Goal: Task Accomplishment & Management: Complete application form

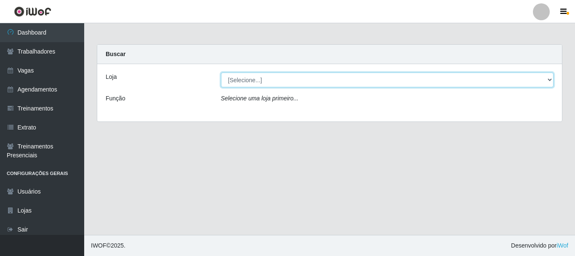
click at [251, 82] on select "[Selecione...] O Cestão - [GEOGRAPHIC_DATA]" at bounding box center [387, 79] width 333 height 15
select select "238"
click at [221, 72] on select "[Selecione...] O Cestão - [GEOGRAPHIC_DATA]" at bounding box center [387, 79] width 333 height 15
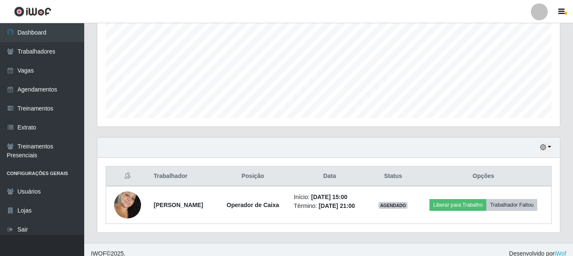
scroll to position [191, 0]
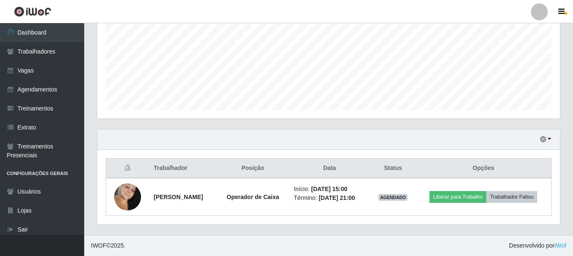
click at [491, 171] on th "Opções" at bounding box center [484, 168] width 136 height 20
click at [489, 168] on th "Opções" at bounding box center [484, 168] width 136 height 20
click at [487, 167] on th "Opções" at bounding box center [484, 168] width 136 height 20
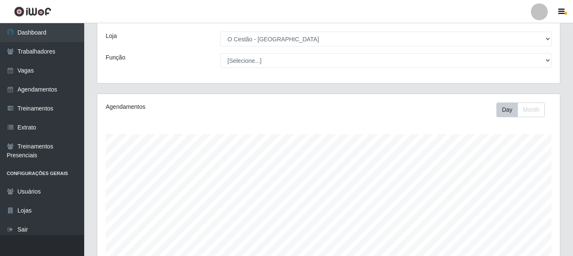
scroll to position [0, 0]
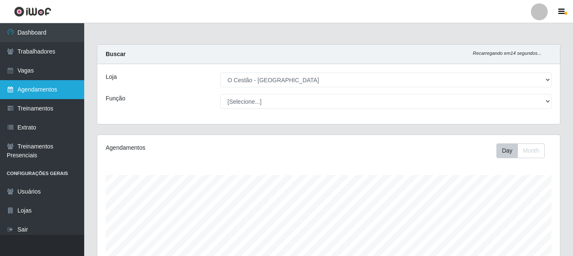
click at [36, 89] on link "Agendamentos" at bounding box center [42, 89] width 84 height 19
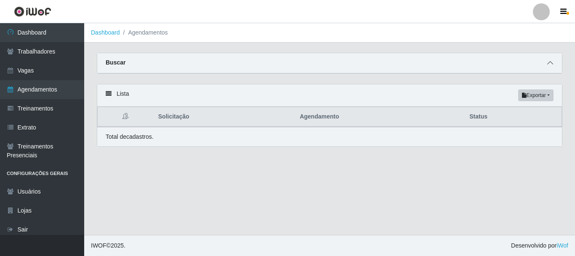
click at [554, 62] on span at bounding box center [550, 63] width 10 height 10
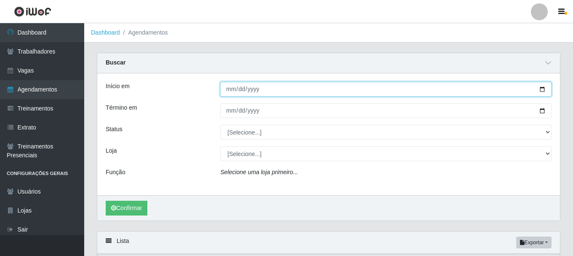
drag, startPoint x: 227, startPoint y: 91, endPoint x: 232, endPoint y: 90, distance: 5.2
click at [228, 90] on input "Início em" at bounding box center [385, 89] width 331 height 15
type input "[DATE]"
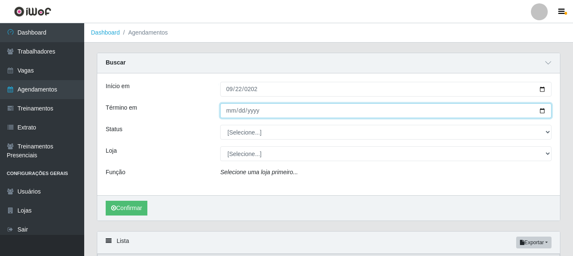
click at [228, 115] on input "Término em" at bounding box center [385, 110] width 331 height 15
type input "[DATE]"
click at [106, 200] on button "Confirmar" at bounding box center [127, 207] width 42 height 15
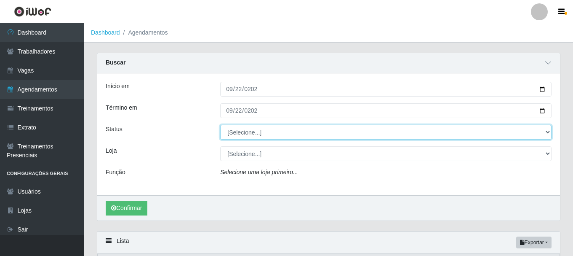
click at [263, 131] on select "[Selecione...] AGENDADO AGUARDANDO LIBERAR EM ANDAMENTO EM REVISÃO FINALIZADO C…" at bounding box center [385, 132] width 331 height 15
select select "AGENDADO"
click at [220, 125] on select "[Selecione...] AGENDADO AGUARDANDO LIBERAR EM ANDAMENTO EM REVISÃO FINALIZADO C…" at bounding box center [385, 132] width 331 height 15
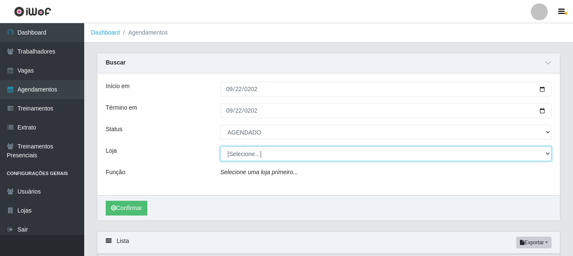
click at [251, 154] on select "[Selecione...] O Cestão - [GEOGRAPHIC_DATA]" at bounding box center [385, 153] width 331 height 15
select select "238"
click at [220, 147] on select "[Selecione...] O Cestão - [GEOGRAPHIC_DATA]" at bounding box center [385, 153] width 331 height 15
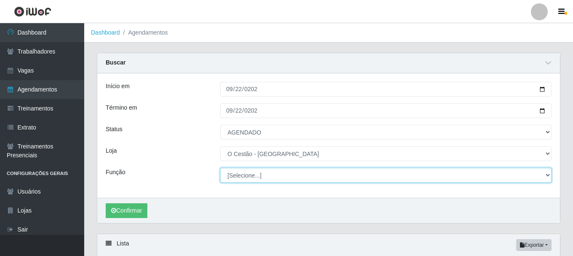
click at [235, 175] on select "[Selecione...] ASG ASG + ASG ++ Auxiliar de Estoque Auxiliar de Estoque + Auxil…" at bounding box center [385, 175] width 331 height 15
select select "22"
click at [220, 168] on select "[Selecione...] ASG ASG + ASG ++ Auxiliar de Estoque Auxiliar de Estoque + Auxil…" at bounding box center [385, 175] width 331 height 15
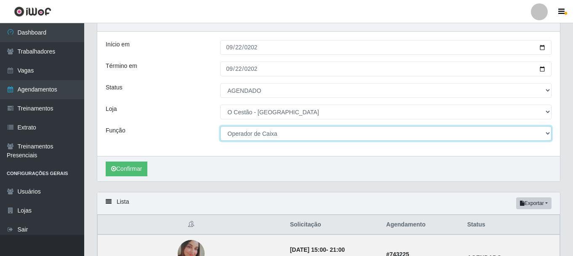
scroll to position [168, 0]
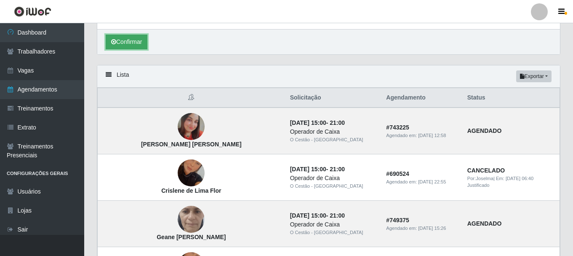
click at [128, 40] on button "Confirmar" at bounding box center [127, 42] width 42 height 15
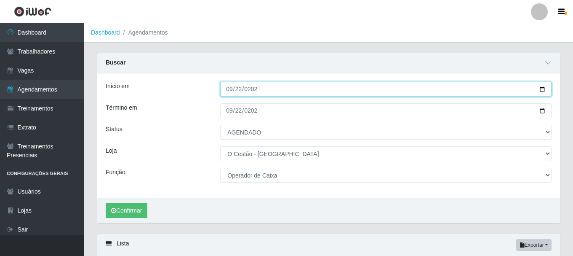
click at [233, 89] on input "[DATE]" at bounding box center [385, 89] width 331 height 15
type input "[DATE]"
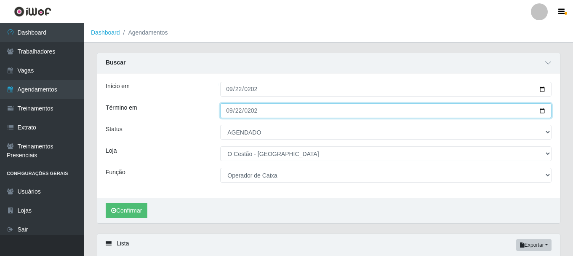
click at [229, 112] on input "[DATE]" at bounding box center [385, 110] width 331 height 15
type input "[DATE]"
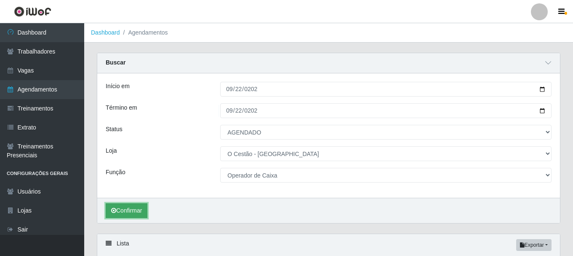
click at [120, 210] on button "Confirmar" at bounding box center [127, 210] width 42 height 15
click at [132, 209] on button "Confirmar" at bounding box center [127, 210] width 42 height 15
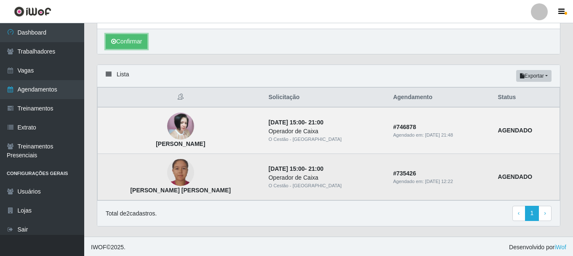
scroll to position [171, 0]
